Goal: Task Accomplishment & Management: Use online tool/utility

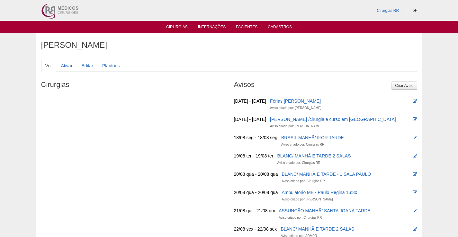
click at [177, 27] on link "Cirurgias" at bounding box center [177, 27] width 22 height 5
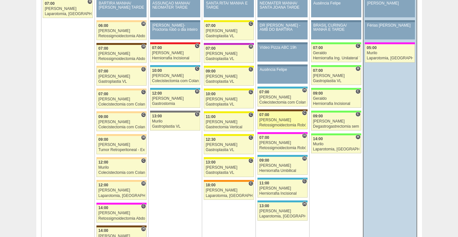
scroll to position [835, 0]
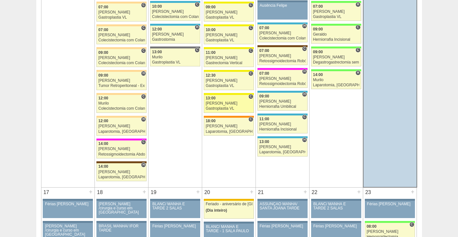
click at [240, 105] on div "[PERSON_NAME]" at bounding box center [229, 103] width 47 height 4
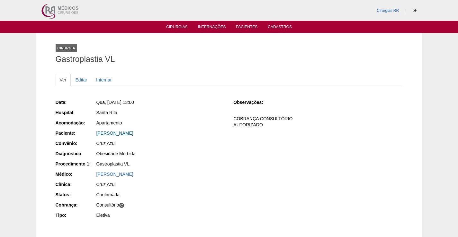
click at [125, 134] on link "[PERSON_NAME]" at bounding box center [114, 133] width 37 height 5
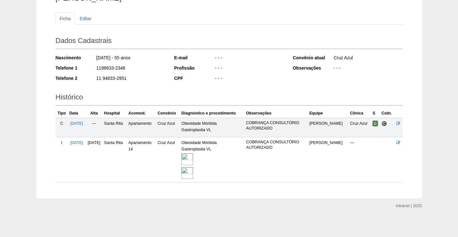
scroll to position [62, 0]
click at [193, 156] on img at bounding box center [187, 159] width 12 height 12
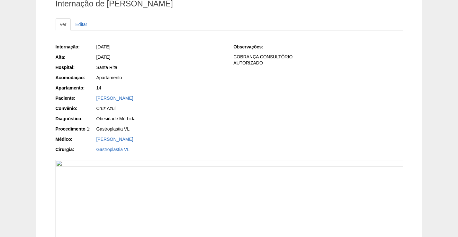
scroll to position [128, 0]
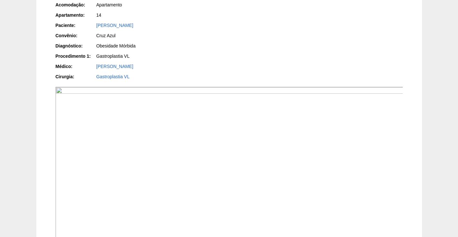
click at [302, 183] on img at bounding box center [229, 217] width 347 height 261
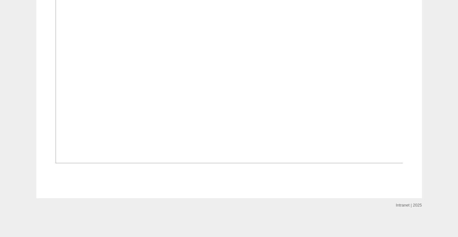
scroll to position [674, 0]
click at [305, 137] on img at bounding box center [229, 33] width 347 height 261
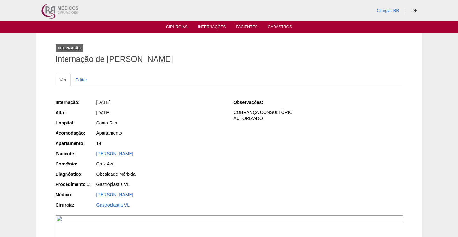
scroll to position [674, 0]
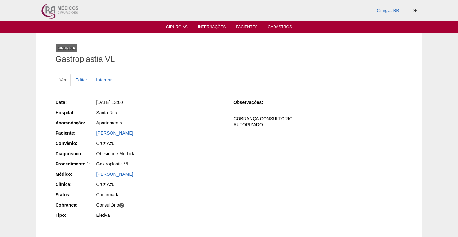
drag, startPoint x: 164, startPoint y: 134, endPoint x: 92, endPoint y: 138, distance: 72.4
click at [87, 135] on div "Paciente: Maria José Soares Veloso" at bounding box center [140, 134] width 169 height 8
copy div "Paciente: Maria José Soares Veloso"
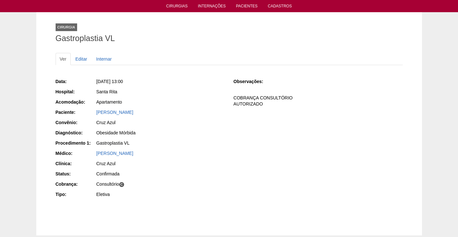
scroll to position [32, 0]
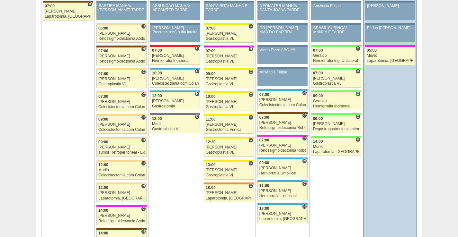
scroll to position [771, 0]
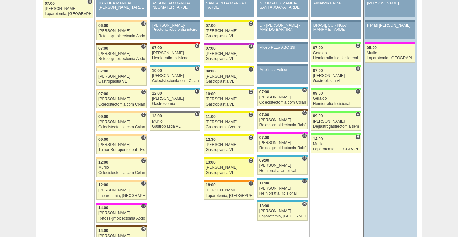
click at [236, 170] on div "[PERSON_NAME]" at bounding box center [229, 168] width 47 height 4
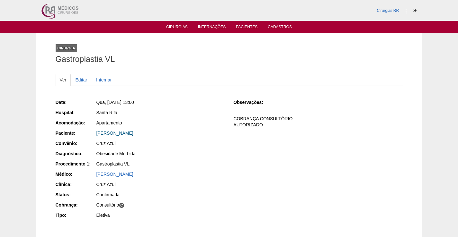
drag, startPoint x: 129, startPoint y: 133, endPoint x: 133, endPoint y: 135, distance: 3.5
click at [130, 133] on link "[PERSON_NAME]" at bounding box center [114, 133] width 37 height 5
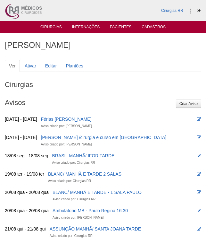
click at [57, 28] on link "Cirurgias" at bounding box center [51, 27] width 22 height 5
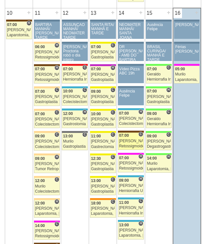
scroll to position [706, 0]
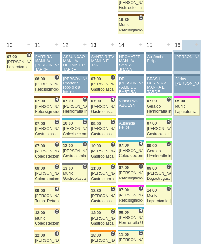
click at [97, 84] on div "[PERSON_NAME]" at bounding box center [103, 84] width 24 height 4
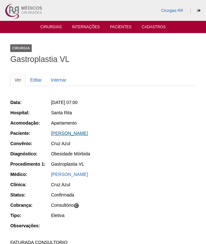
click at [88, 134] on link "[PERSON_NAME]" at bounding box center [69, 133] width 37 height 5
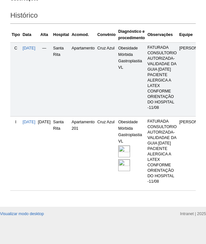
scroll to position [193, 0]
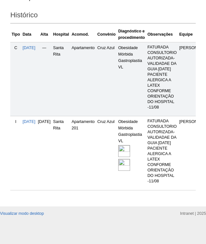
click at [130, 157] on img at bounding box center [124, 151] width 12 height 12
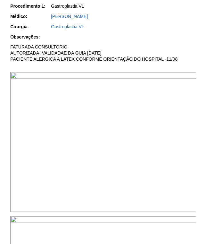
scroll to position [225, 0]
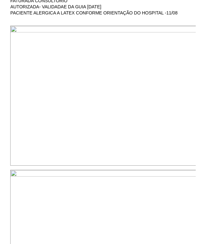
click at [144, 74] on img at bounding box center [103, 96] width 187 height 140
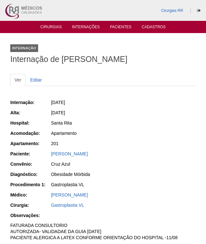
scroll to position [224, 0]
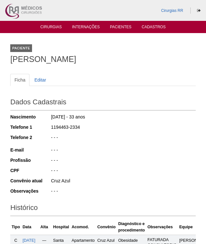
scroll to position [192, 0]
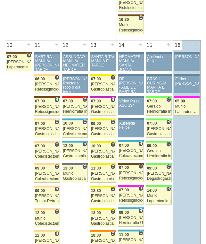
scroll to position [706, 0]
click at [106, 124] on div "09:00" at bounding box center [103, 124] width 24 height 4
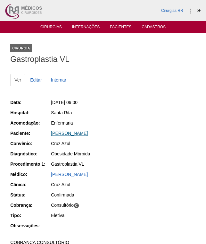
click at [81, 132] on link "[PERSON_NAME]" at bounding box center [69, 133] width 37 height 5
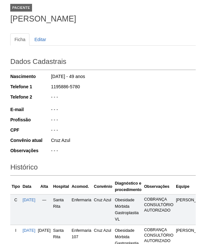
scroll to position [96, 0]
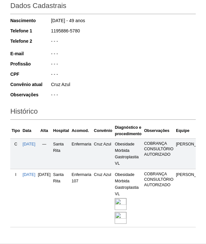
click at [127, 201] on img at bounding box center [121, 204] width 12 height 12
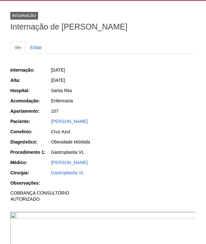
scroll to position [96, 0]
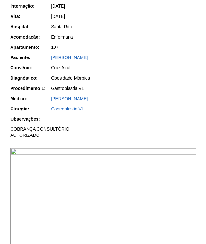
drag, startPoint x: 76, startPoint y: 203, endPoint x: 128, endPoint y: 188, distance: 53.8
click at [76, 203] on img at bounding box center [103, 218] width 187 height 140
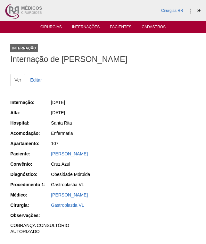
scroll to position [96, 0]
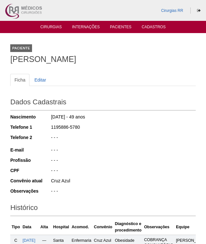
scroll to position [96, 0]
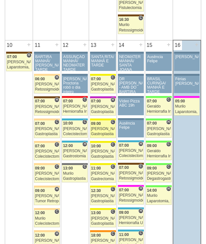
scroll to position [706, 0]
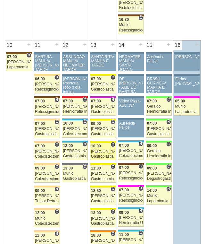
click at [107, 151] on div "[PERSON_NAME]" at bounding box center [103, 151] width 24 height 4
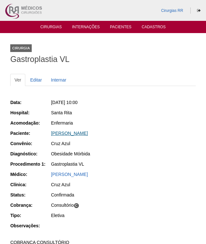
click at [82, 132] on link "Silvana Galvão Romão Suner Arrabai" at bounding box center [69, 133] width 37 height 5
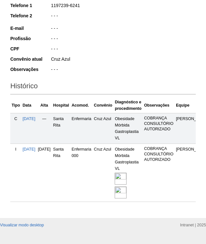
scroll to position [139, 0]
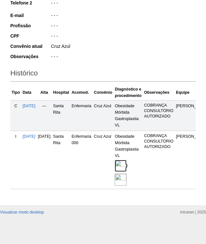
drag, startPoint x: 136, startPoint y: 161, endPoint x: 137, endPoint y: 152, distance: 9.0
click at [127, 162] on img at bounding box center [121, 166] width 12 height 12
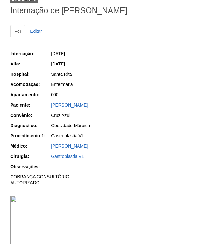
scroll to position [96, 0]
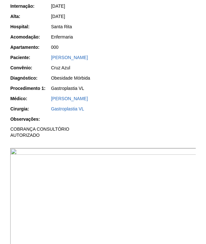
click at [139, 190] on img at bounding box center [103, 218] width 187 height 140
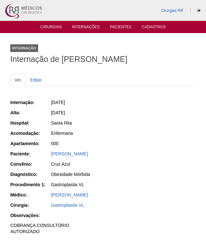
scroll to position [96, 0]
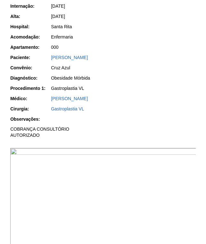
click at [32, 188] on img at bounding box center [103, 218] width 187 height 140
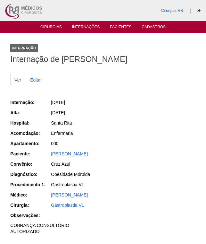
scroll to position [96, 0]
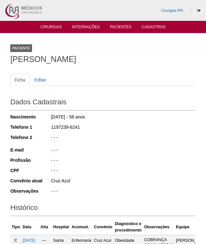
scroll to position [139, 0]
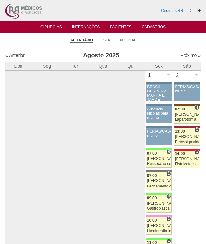
scroll to position [706, 0]
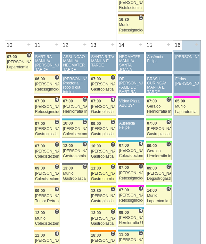
click at [105, 171] on link "87345 Paulo Regina C 11:00 Paulo Regina Gastrectomia Vertical Hospital Santa Ri…" at bounding box center [103, 174] width 26 height 18
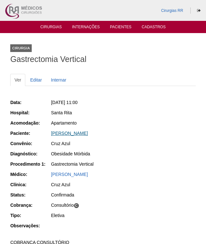
click at [88, 132] on link "Alice Maria Gonçalves de Freitas" at bounding box center [69, 133] width 37 height 5
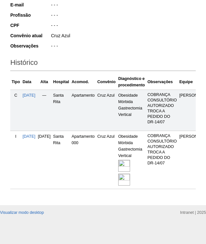
scroll to position [150, 0]
click at [130, 160] on img at bounding box center [124, 166] width 12 height 12
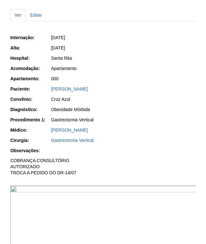
scroll to position [128, 0]
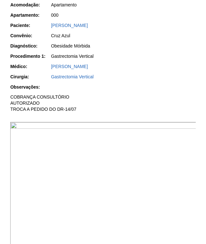
click at [42, 171] on img at bounding box center [103, 192] width 187 height 140
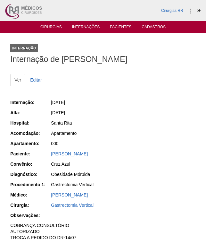
scroll to position [128, 0]
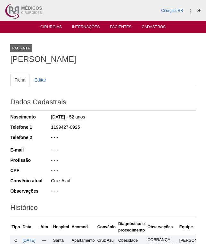
scroll to position [149, 0]
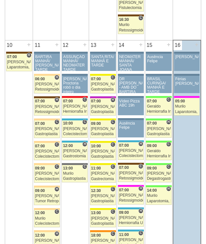
scroll to position [706, 0]
click at [101, 193] on link "87685 Fellow C 12:30 Ana Paula Gastroplastia VL Hospital Santa Rita Cruz Azul A…" at bounding box center [103, 197] width 26 height 18
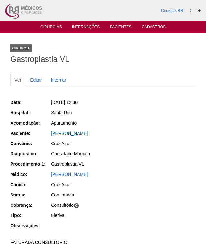
click at [78, 133] on link "[PERSON_NAME]" at bounding box center [69, 133] width 37 height 5
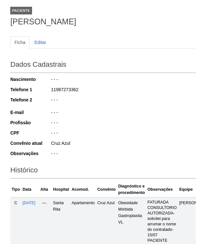
scroll to position [161, 0]
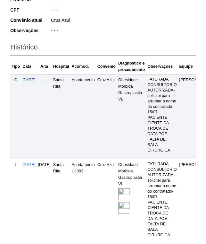
click at [130, 191] on img at bounding box center [124, 194] width 12 height 12
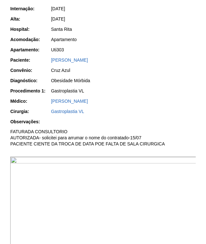
scroll to position [161, 0]
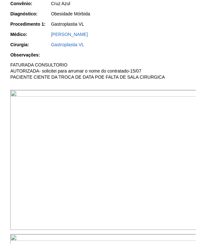
click at [46, 161] on img at bounding box center [103, 160] width 187 height 140
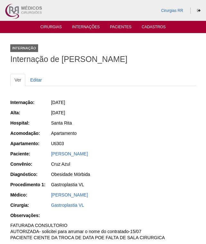
scroll to position [161, 0]
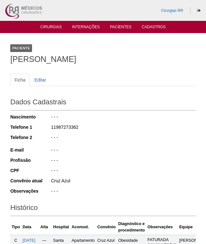
scroll to position [160, 0]
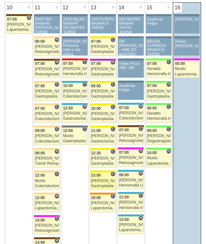
scroll to position [771, 0]
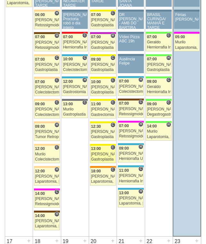
click at [105, 155] on div "[PERSON_NAME]" at bounding box center [103, 154] width 24 height 4
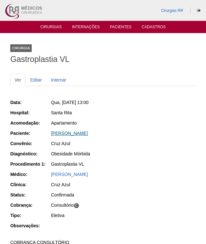
click at [72, 133] on link "Maria José Soares Veloso" at bounding box center [69, 133] width 37 height 5
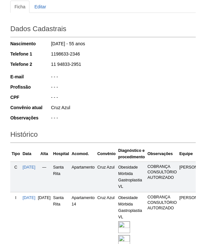
scroll to position [128, 0]
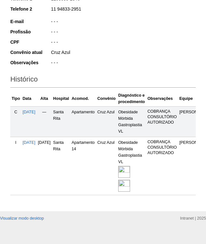
click at [130, 169] on img at bounding box center [124, 172] width 12 height 12
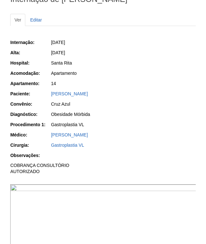
scroll to position [128, 0]
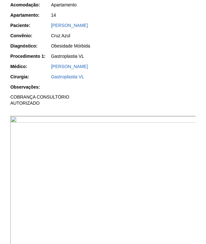
click at [31, 171] on img at bounding box center [103, 186] width 187 height 140
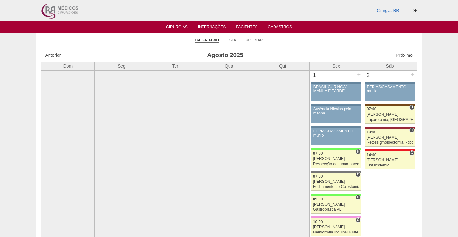
scroll to position [771, 0]
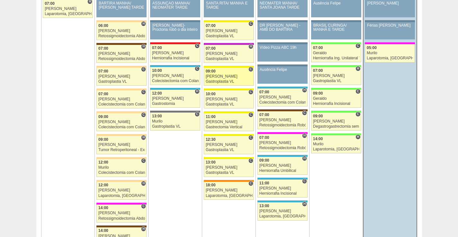
click at [235, 76] on div "[PERSON_NAME]" at bounding box center [229, 77] width 47 height 4
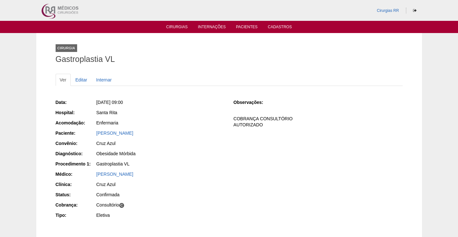
drag, startPoint x: 149, startPoint y: 134, endPoint x: 93, endPoint y: 133, distance: 55.6
click at [93, 133] on div "Paciente: Fabio Rodrigues Paixão" at bounding box center [140, 134] width 169 height 8
copy div "Paciente: Fabio Rodrigues Paixão"
click at [175, 28] on link "Cirurgias" at bounding box center [177, 27] width 22 height 5
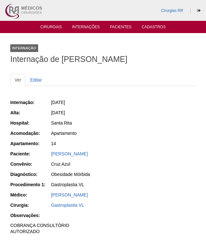
scroll to position [128, 0]
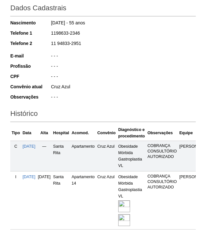
scroll to position [64, 0]
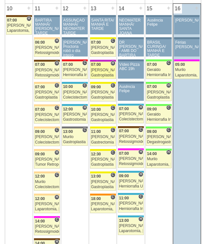
scroll to position [706, 0]
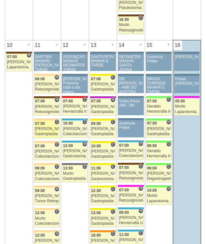
click at [49, 127] on div "Luiz Guilherme" at bounding box center [47, 129] width 24 height 4
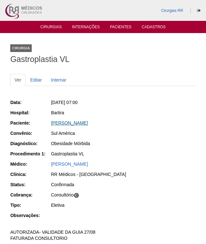
click at [87, 123] on link "KAMILLA PUPO BARBARA" at bounding box center [69, 122] width 37 height 5
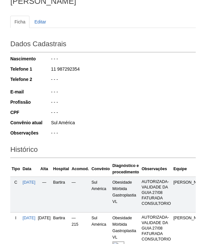
scroll to position [138, 0]
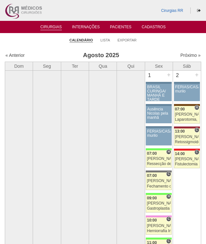
scroll to position [706, 0]
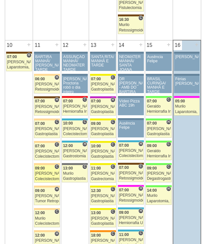
click at [46, 172] on div "[PERSON_NAME]" at bounding box center [47, 173] width 24 height 4
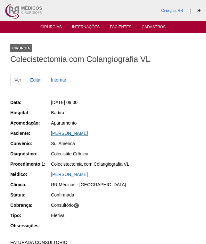
click at [88, 133] on link "[PERSON_NAME]" at bounding box center [69, 133] width 37 height 5
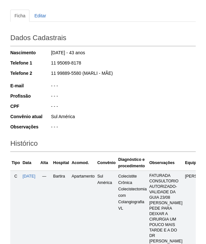
scroll to position [128, 0]
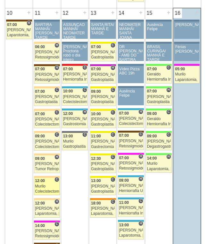
scroll to position [771, 0]
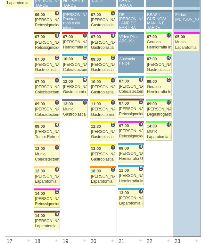
click at [50, 197] on div "[PERSON_NAME]" at bounding box center [47, 199] width 24 height 4
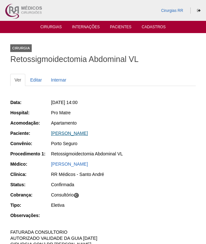
click at [87, 134] on link "[PERSON_NAME]" at bounding box center [69, 133] width 37 height 5
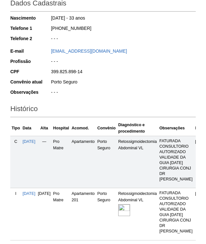
scroll to position [155, 0]
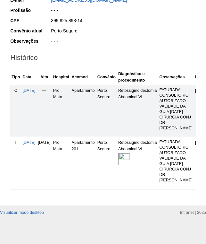
click at [130, 153] on img at bounding box center [124, 159] width 12 height 12
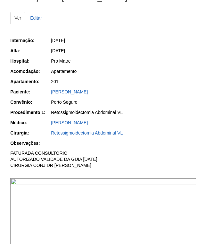
scroll to position [193, 0]
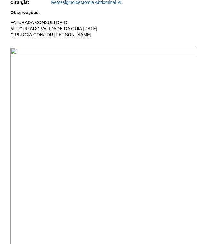
click at [125, 74] on img at bounding box center [103, 172] width 187 height 249
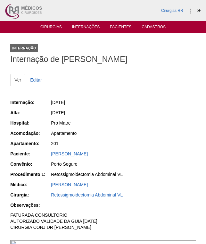
scroll to position [192, 0]
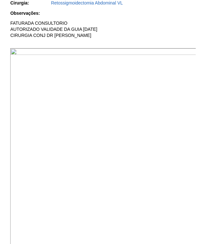
click at [154, 78] on img at bounding box center [103, 172] width 187 height 249
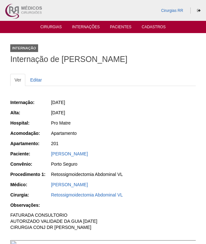
scroll to position [191, 0]
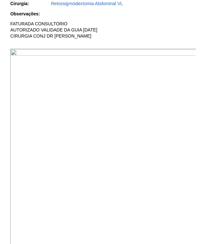
click at [53, 72] on img at bounding box center [103, 173] width 187 height 249
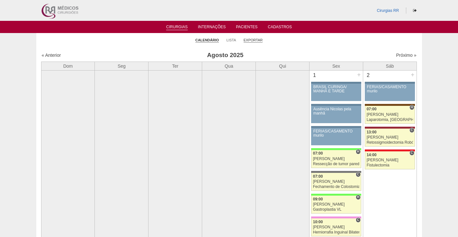
click at [250, 39] on link "Exportar" at bounding box center [252, 40] width 19 height 5
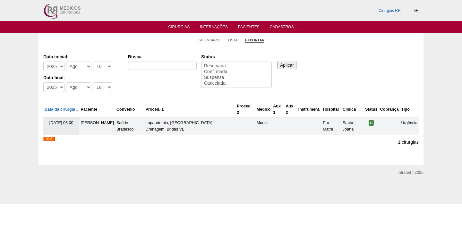
select select
click at [105, 66] on select "-Dia 1 2 3 4 5 6 7 8 9 10 11 12 13 14 15 16 17 18 19 20 21 22 23 24 25 26 27 28…" at bounding box center [102, 67] width 19 height 10
select select "14"
click at [93, 62] on select "-Dia 1 2 3 4 5 6 7 8 9 10 11 12 13 14 15 16 17 18 19 20 21 22 23 24 25 26 27 28…" at bounding box center [102, 67] width 19 height 10
click at [108, 89] on select "-Dia 1 2 3 4 5 6 7 8 9 10 11 12 13 14 15 16 17 18 19 20 21 22 23 24 25 26 27 28…" at bounding box center [102, 88] width 19 height 10
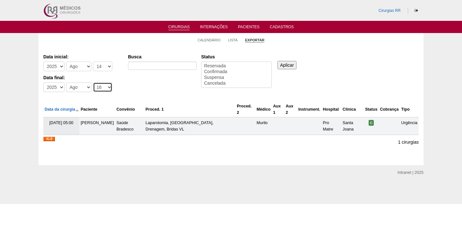
select select "14"
click at [93, 83] on select "-Dia 1 2 3 4 5 6 7 8 9 10 11 12 13 14 15 16 17 18 19 20 21 22 23 24 25 26 27 28…" at bounding box center [102, 88] width 19 height 10
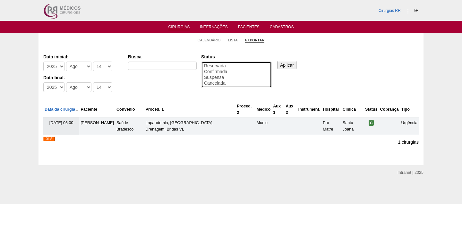
select select "conf"
click at [229, 73] on option "Confirmada" at bounding box center [237, 72] width 66 height 6
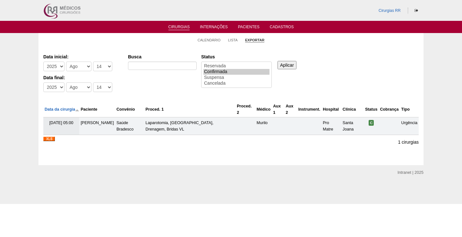
click at [292, 69] on input "Aplicar" at bounding box center [287, 65] width 19 height 8
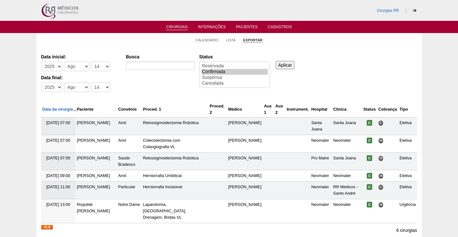
click at [288, 66] on input "Aplicar" at bounding box center [285, 65] width 19 height 8
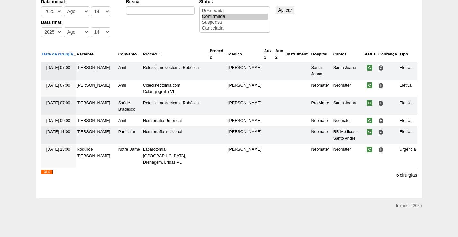
click at [50, 172] on img at bounding box center [47, 172] width 12 height 4
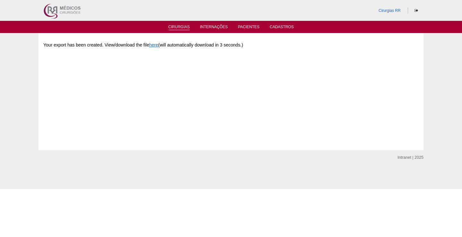
click at [185, 26] on link "Cirurgias" at bounding box center [180, 27] width 22 height 5
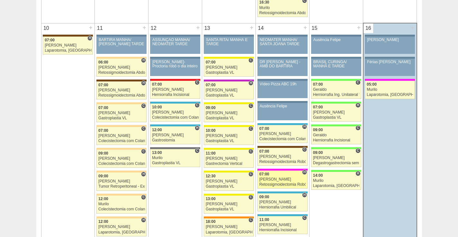
scroll to position [771, 0]
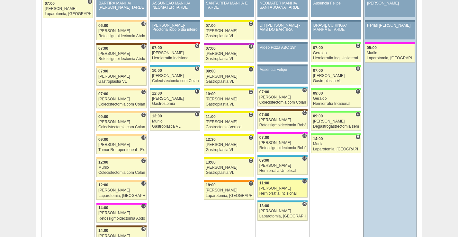
click at [294, 190] on div "[PERSON_NAME]" at bounding box center [282, 189] width 47 height 4
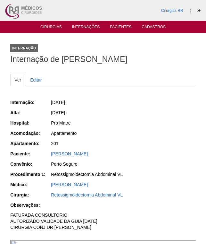
scroll to position [191, 0]
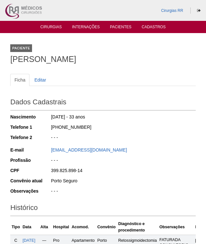
scroll to position [155, 0]
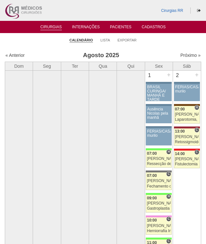
scroll to position [771, 0]
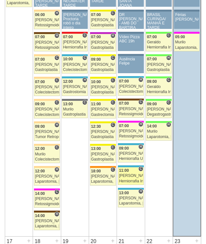
click at [129, 174] on div "[PERSON_NAME]" at bounding box center [131, 176] width 24 height 4
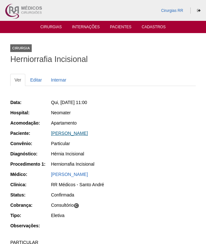
click at [71, 133] on link "[PERSON_NAME]" at bounding box center [69, 133] width 37 height 5
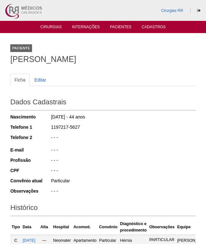
scroll to position [126, 0]
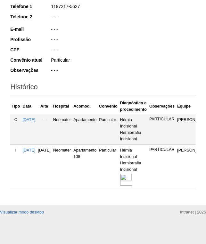
drag, startPoint x: 139, startPoint y: 173, endPoint x: 143, endPoint y: 171, distance: 4.6
click at [132, 174] on img at bounding box center [126, 180] width 12 height 12
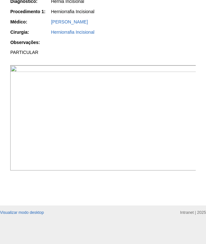
scroll to position [225, 0]
click at [153, 84] on img at bounding box center [103, 117] width 187 height 105
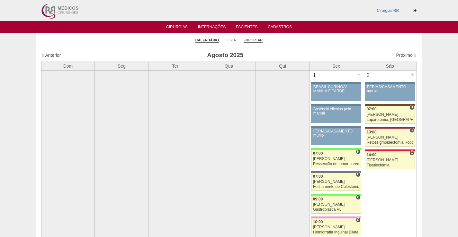
click at [257, 40] on link "Exportar" at bounding box center [252, 40] width 19 height 5
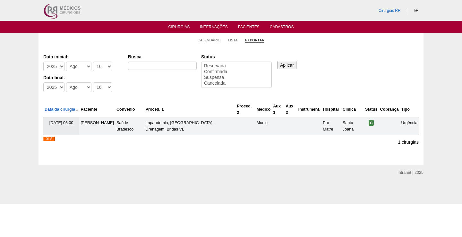
select select
click at [106, 66] on select "-Dia 1 2 3 4 5 6 7 8 9 10 11 12 13 14 15 16 17 18 19 20 21 22 23 24 25 26 27 28…" at bounding box center [102, 67] width 19 height 10
select select "15"
click at [93, 62] on select "-Dia 1 2 3 4 5 6 7 8 9 10 11 12 13 14 15 16 17 18 19 20 21 22 23 24 25 26 27 28…" at bounding box center [102, 67] width 19 height 10
click at [102, 90] on select "-Dia 1 2 3 4 5 6 7 8 9 10 11 12 13 14 15 16 17 18 19 20 21 22 23 24 25 26 27 28…" at bounding box center [102, 88] width 19 height 10
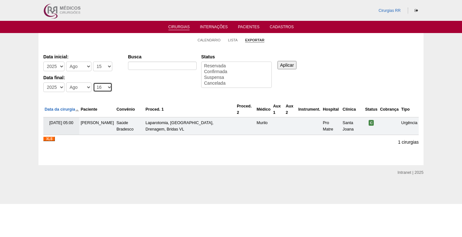
select select "15"
click at [93, 83] on select "-Dia 1 2 3 4 5 6 7 8 9 10 11 12 13 14 15 16 17 18 19 20 21 22 23 24 25 26 27 28…" at bounding box center [102, 88] width 19 height 10
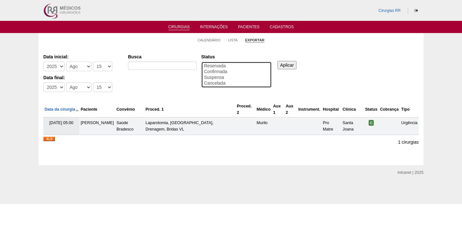
select select "conf"
click at [216, 73] on option "Confirmada" at bounding box center [237, 72] width 66 height 6
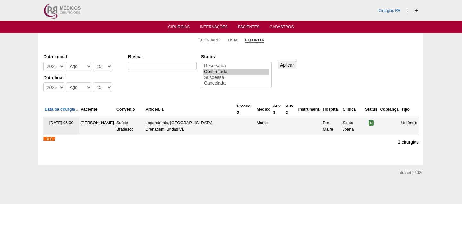
click at [287, 65] on input "Aplicar" at bounding box center [287, 65] width 19 height 8
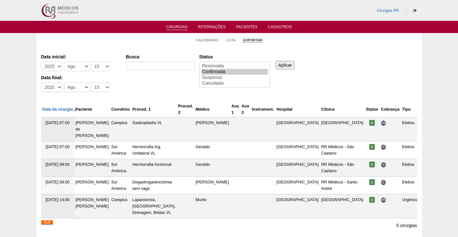
click at [48, 220] on img at bounding box center [47, 222] width 12 height 4
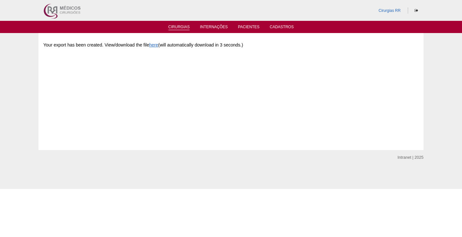
click at [184, 27] on link "Cirurgias" at bounding box center [180, 27] width 22 height 5
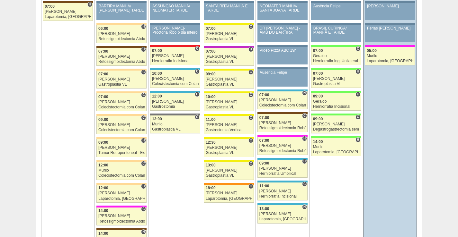
scroll to position [771, 0]
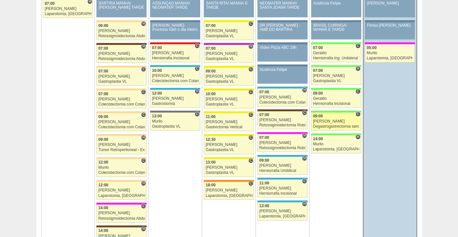
click at [328, 119] on div "[PERSON_NAME]" at bounding box center [336, 121] width 46 height 4
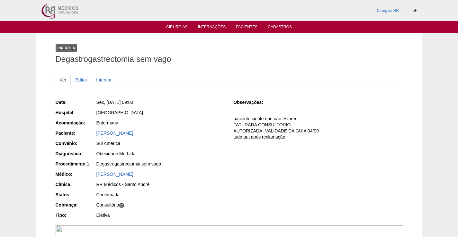
scroll to position [32, 0]
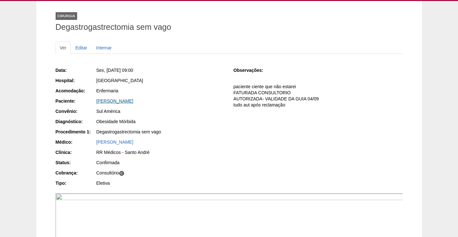
click at [133, 102] on link "[PERSON_NAME]" at bounding box center [114, 101] width 37 height 5
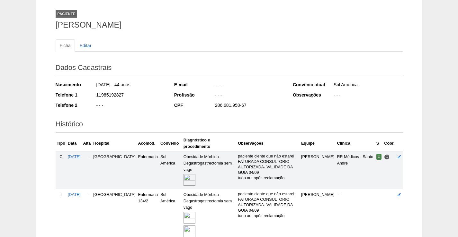
scroll to position [87, 0]
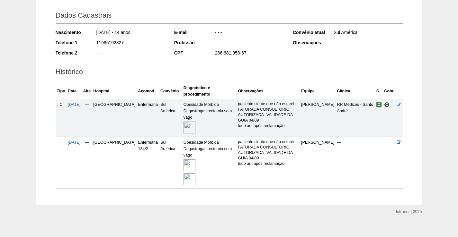
click at [183, 160] on img at bounding box center [189, 166] width 12 height 12
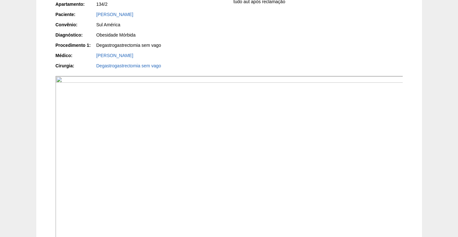
scroll to position [193, 0]
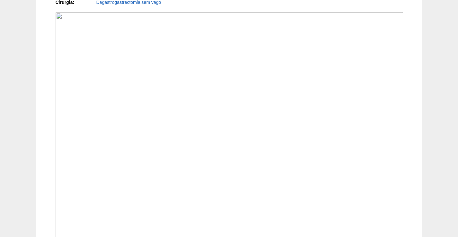
click at [321, 167] on img at bounding box center [229, 143] width 347 height 261
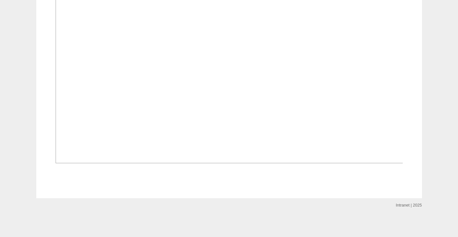
scroll to position [577, 0]
click at [316, 163] on img at bounding box center [229, 33] width 347 height 261
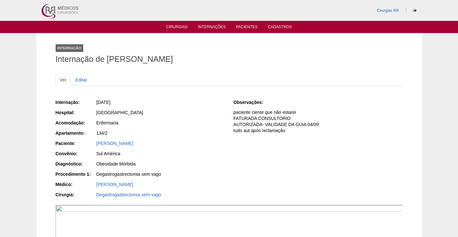
scroll to position [577, 0]
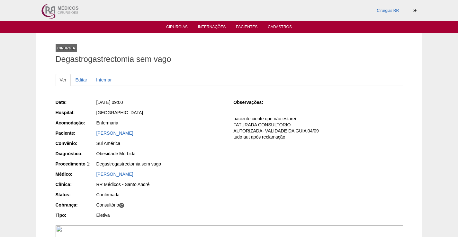
drag, startPoint x: 178, startPoint y: 101, endPoint x: 151, endPoint y: 103, distance: 27.7
click at [151, 103] on div "Data: Sex, 15/08/2025 - 09:00 Hospital: Brasil Acomodação: Enfermaria Paciente:…" at bounding box center [140, 160] width 169 height 126
click at [185, 109] on div "Data: Sex, 15/08/2025 - 09:00 Hospital: Brasil Acomodação: Enfermaria Paciente:…" at bounding box center [140, 160] width 169 height 126
drag, startPoint x: 192, startPoint y: 134, endPoint x: 85, endPoint y: 135, distance: 107.3
click at [85, 135] on div "Paciente: ALESSANDRA KARINA DE LIMA VALENT" at bounding box center [140, 134] width 169 height 8
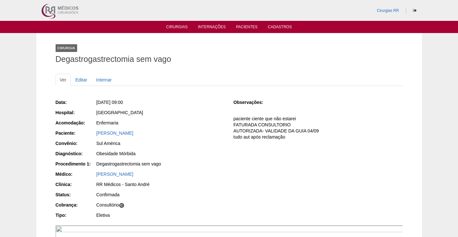
copy div "Paciente: ALESSANDRA KARINA DE LIMA VALENT"
click at [133, 133] on link "[PERSON_NAME]" at bounding box center [114, 133] width 37 height 5
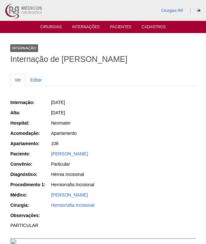
scroll to position [224, 0]
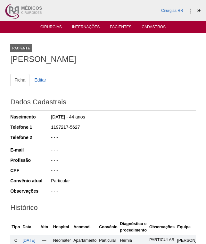
scroll to position [125, 0]
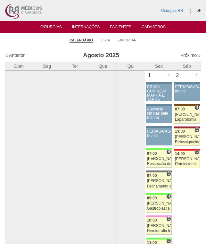
scroll to position [771, 0]
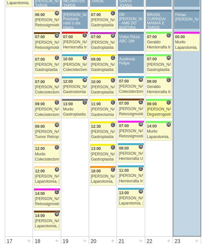
click at [160, 106] on link "88228 Felipe Rossi C 09:00 Felipe Rossi Degastrogastrectomia sem vago Hospital …" at bounding box center [159, 110] width 26 height 18
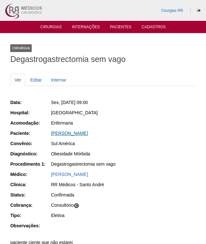
click at [77, 132] on link "[PERSON_NAME]" at bounding box center [69, 133] width 37 height 5
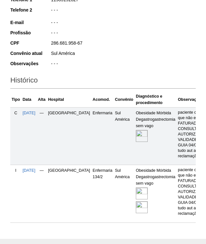
scroll to position [128, 0]
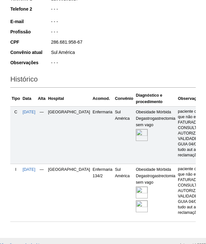
click at [136, 192] on link at bounding box center [142, 192] width 13 height 4
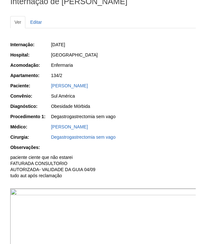
scroll to position [128, 0]
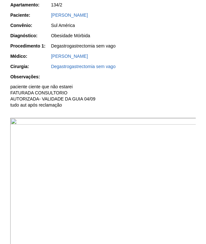
click at [126, 150] on img at bounding box center [103, 188] width 187 height 140
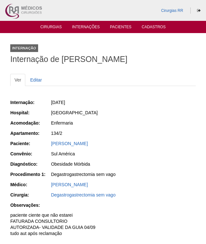
scroll to position [128, 0]
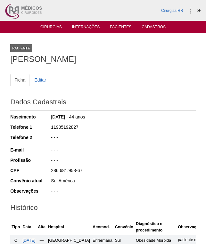
scroll to position [128, 0]
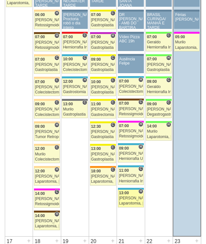
scroll to position [771, 0]
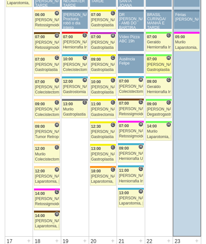
click at [160, 65] on div "[PERSON_NAME]" at bounding box center [159, 65] width 24 height 4
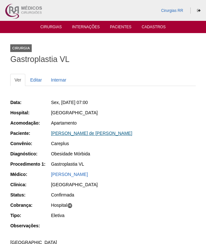
click at [90, 133] on link "[PERSON_NAME] de [PERSON_NAME]" at bounding box center [92, 133] width 82 height 5
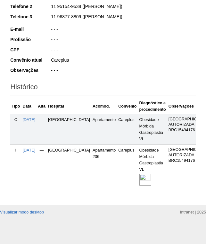
scroll to position [136, 0]
click at [140, 173] on div at bounding box center [153, 180] width 27 height 14
click at [140, 174] on img at bounding box center [146, 180] width 12 height 12
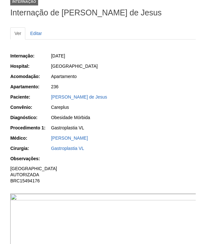
scroll to position [128, 0]
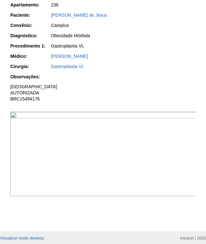
click at [125, 168] on img at bounding box center [103, 154] width 187 height 84
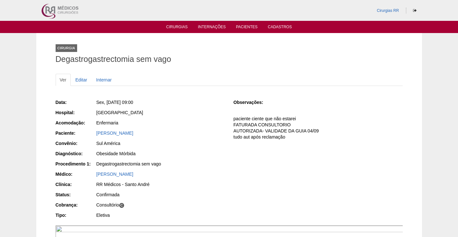
drag, startPoint x: 193, startPoint y: 132, endPoint x: 87, endPoint y: 136, distance: 106.0
click at [88, 136] on div "Paciente: ALESSANDRA KARINA DE LIMA VALENT" at bounding box center [140, 134] width 169 height 8
copy div "Paciente: ALESSANDRA KARINA DE LIMA VALENT"
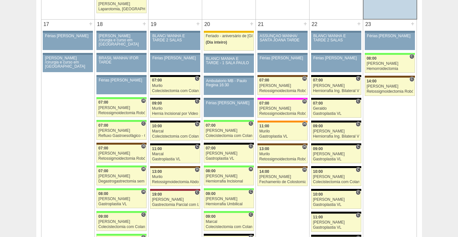
scroll to position [995, 0]
